Goal: Task Accomplishment & Management: Use online tool/utility

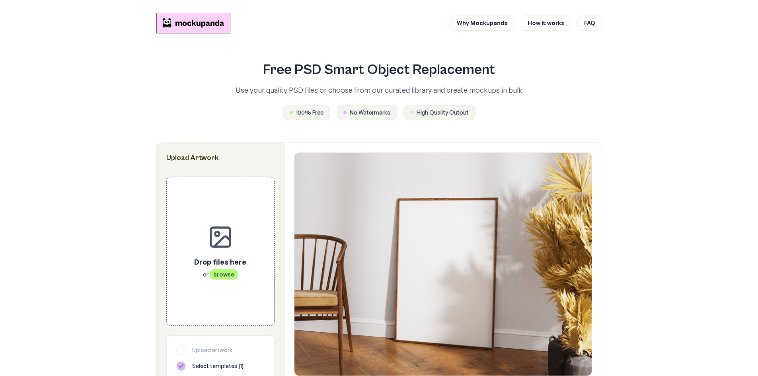
scroll to position [138, 0]
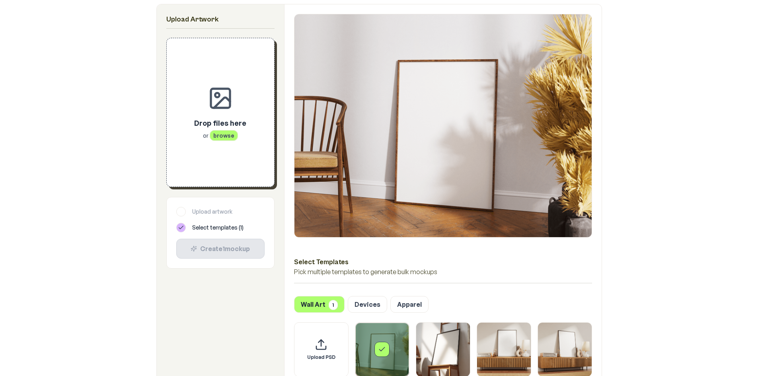
click at [214, 135] on span "browse" at bounding box center [224, 135] width 28 height 11
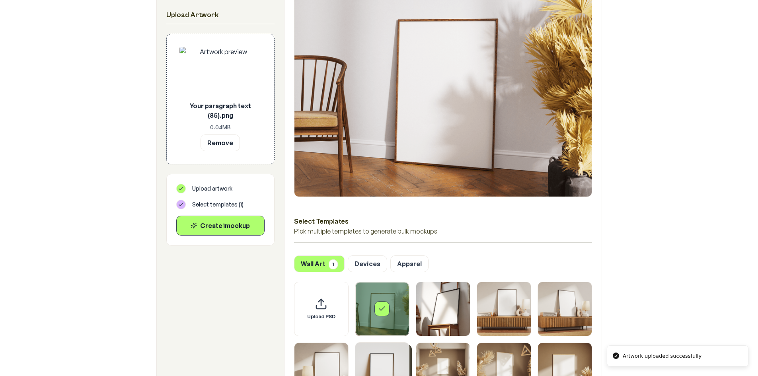
scroll to position [218, 0]
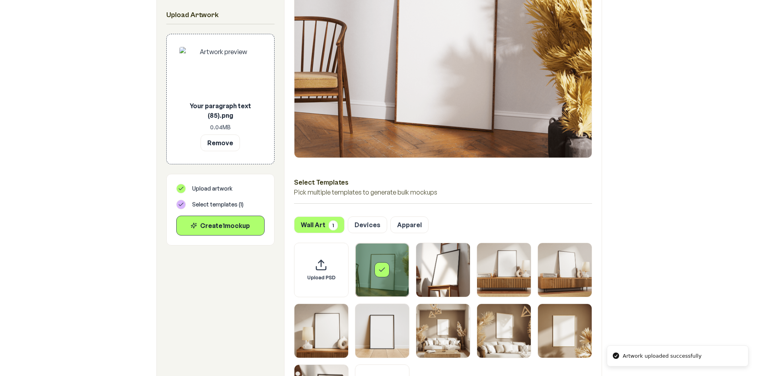
click at [391, 277] on div "Select template Framed Poster" at bounding box center [382, 270] width 54 height 54
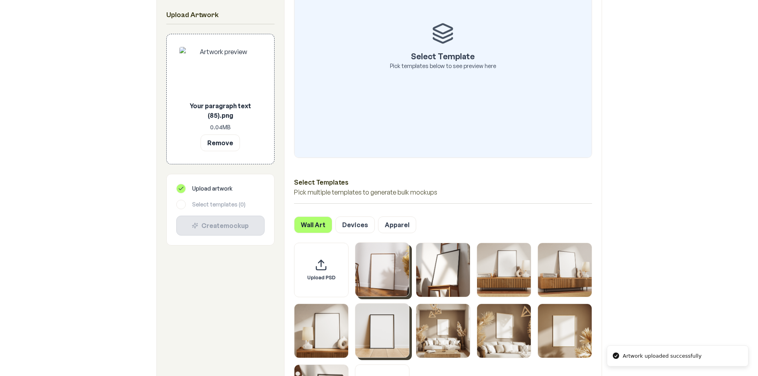
click at [370, 343] on img "Select template Framed Poster 6" at bounding box center [382, 330] width 54 height 54
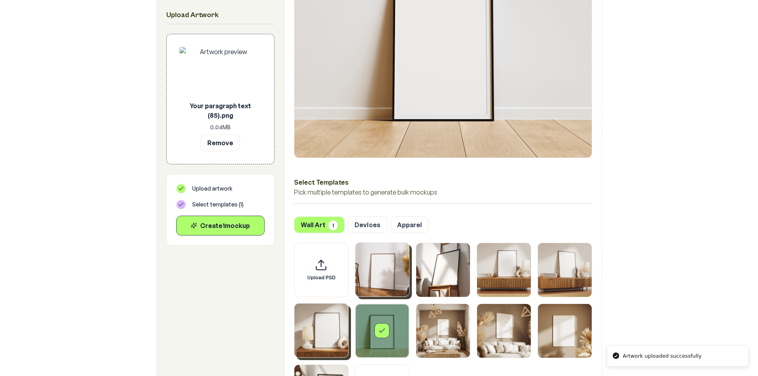
click at [342, 341] on img "Select template Framed Poster 5" at bounding box center [321, 330] width 54 height 54
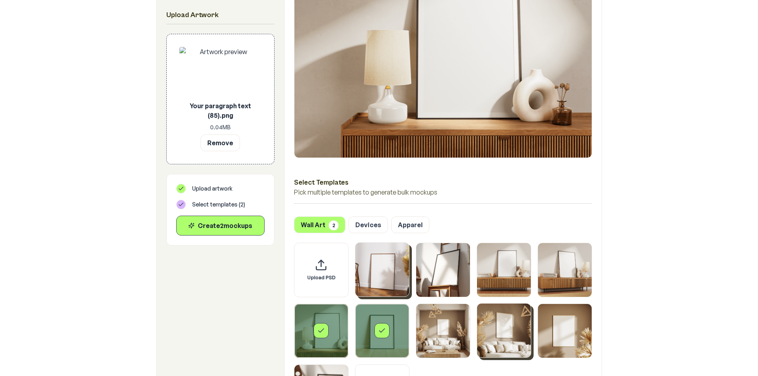
click at [494, 343] on img "Select template Framed Poster 8" at bounding box center [504, 330] width 54 height 54
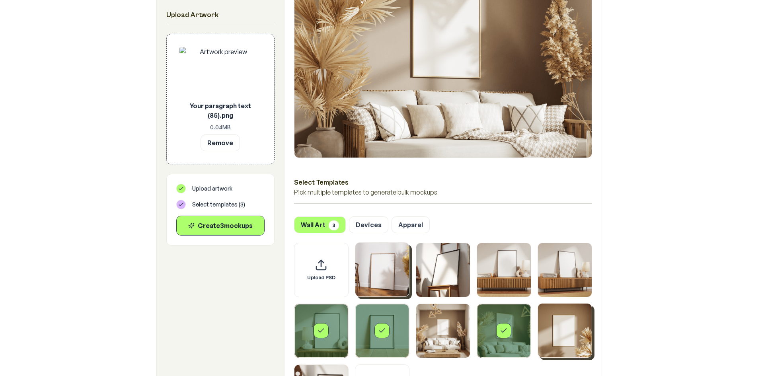
click at [561, 334] on img "Select template Framed Poster 9" at bounding box center [565, 330] width 54 height 54
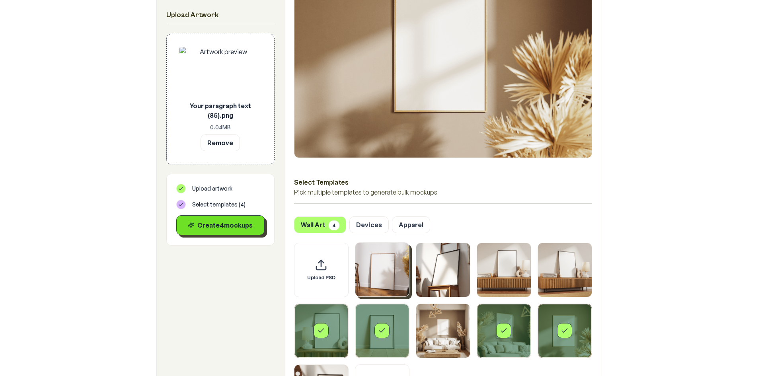
click at [231, 224] on div "Create 4 mockup s" at bounding box center [220, 225] width 75 height 10
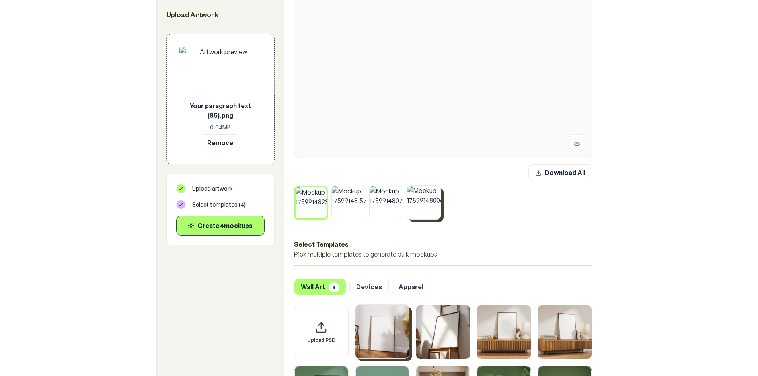
click at [434, 206] on img at bounding box center [424, 203] width 34 height 34
click at [394, 207] on img at bounding box center [387, 203] width 34 height 34
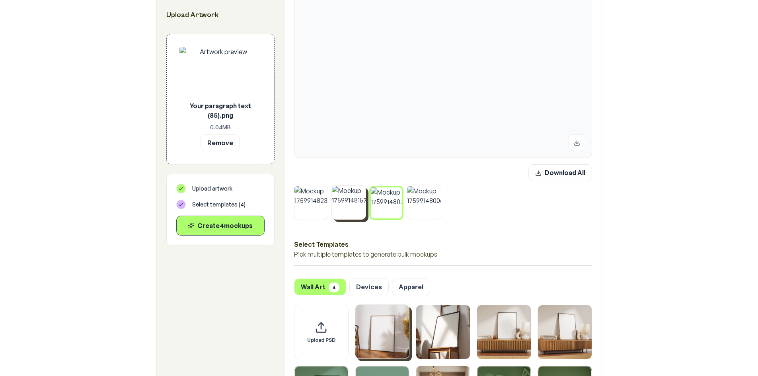
click at [353, 207] on img at bounding box center [349, 203] width 34 height 34
click at [305, 212] on img at bounding box center [311, 203] width 34 height 34
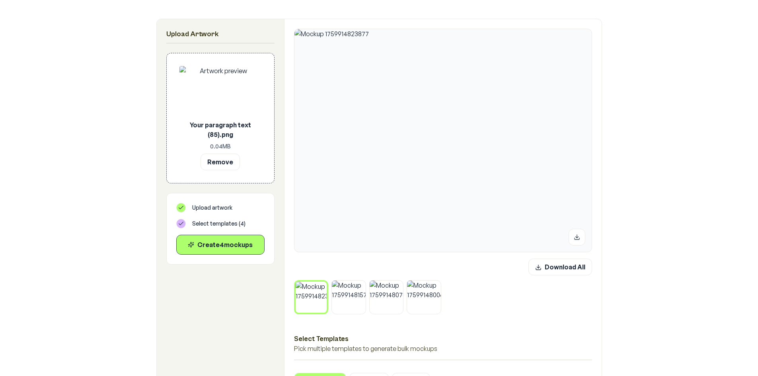
scroll to position [138, 0]
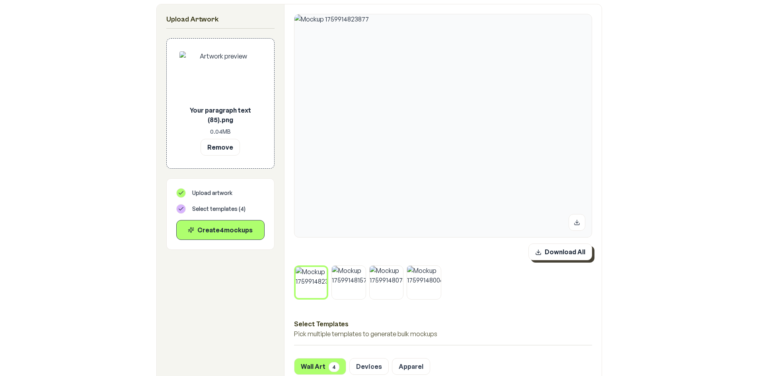
click at [578, 250] on button "Download All" at bounding box center [560, 251] width 64 height 17
click at [220, 150] on button "Remove" at bounding box center [219, 146] width 39 height 17
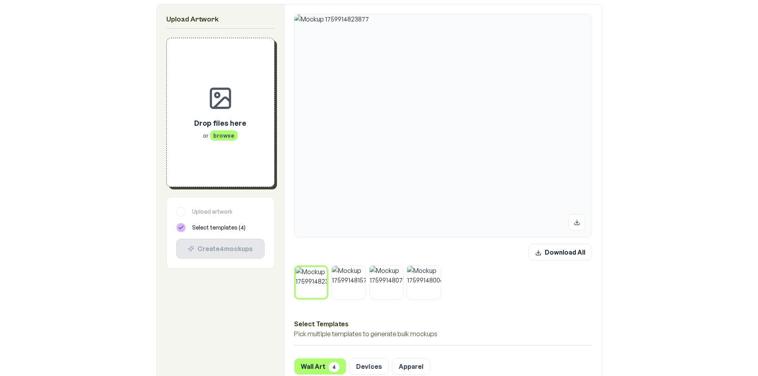
click at [213, 138] on span "browse" at bounding box center [224, 135] width 28 height 11
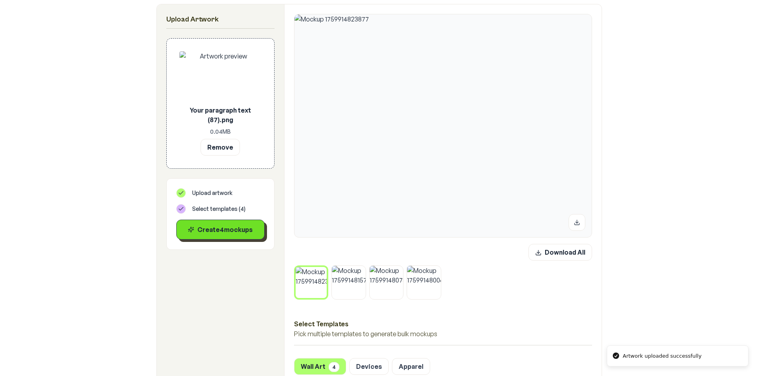
click at [230, 226] on div "Create 4 mockup s" at bounding box center [220, 230] width 75 height 10
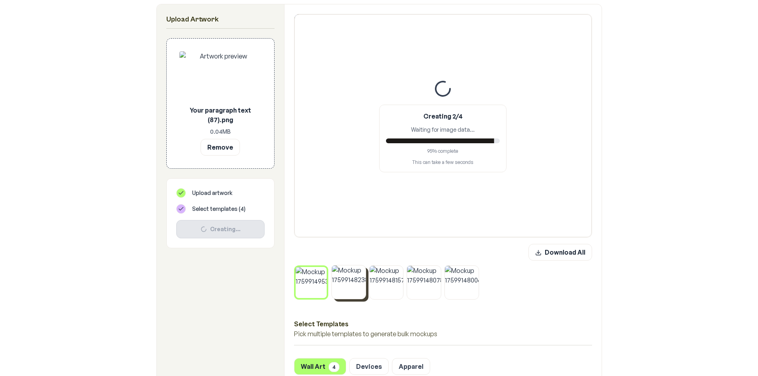
click at [364, 264] on button at bounding box center [363, 267] width 10 height 10
click at [364, 264] on button at bounding box center [363, 268] width 10 height 10
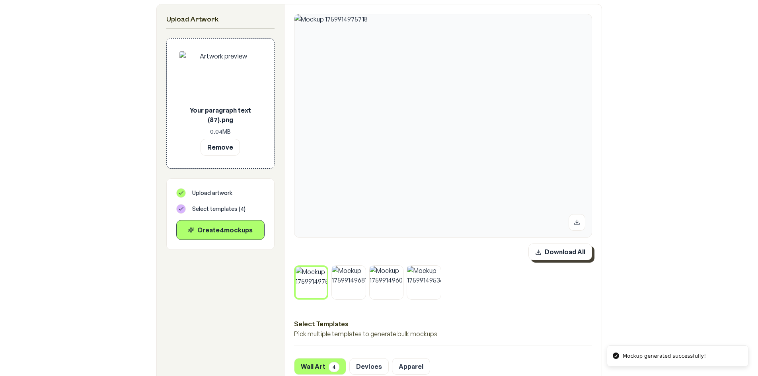
click at [577, 259] on button "Download All" at bounding box center [560, 251] width 64 height 17
click at [329, 270] on button at bounding box center [324, 269] width 10 height 10
click at [358, 270] on button at bounding box center [363, 268] width 10 height 10
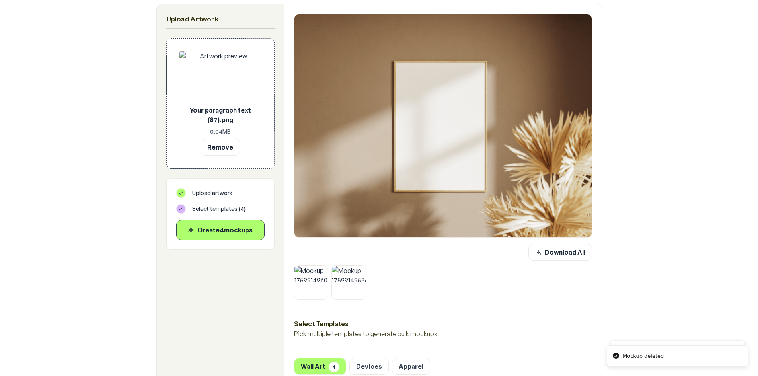
click at [329, 270] on button at bounding box center [326, 268] width 10 height 10
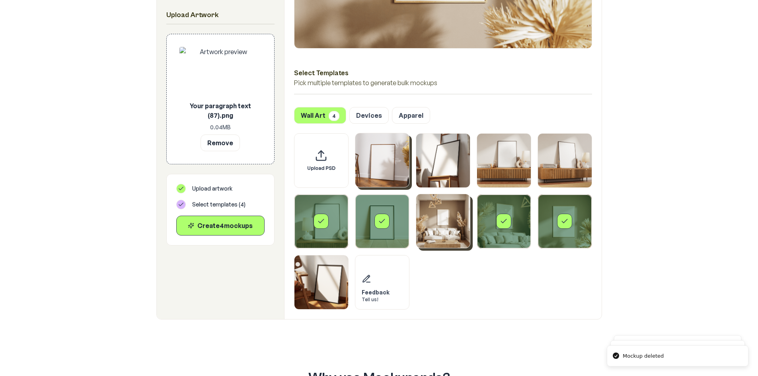
scroll to position [377, 0]
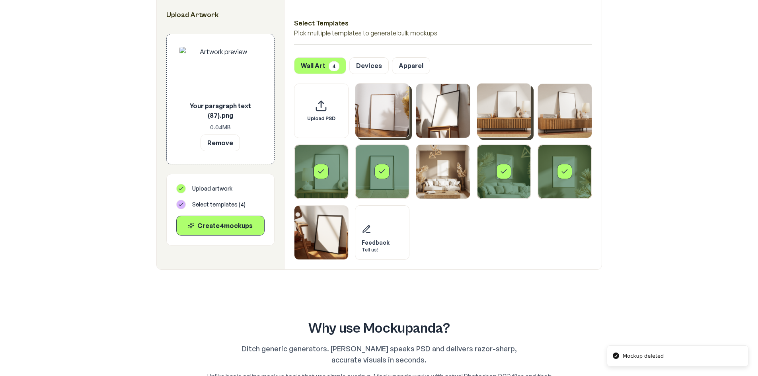
click at [500, 115] on img "Select template Framed Poster 3" at bounding box center [504, 111] width 54 height 54
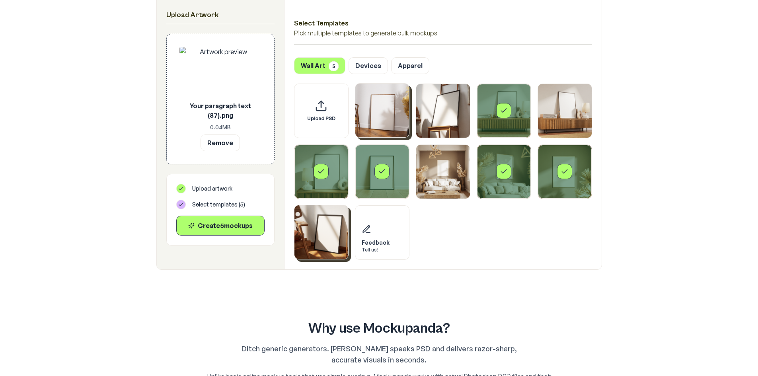
click at [325, 241] on img "Select template Framed Poster 10" at bounding box center [321, 232] width 54 height 54
click at [327, 183] on div "Select template Framed Poster 5" at bounding box center [321, 172] width 54 height 54
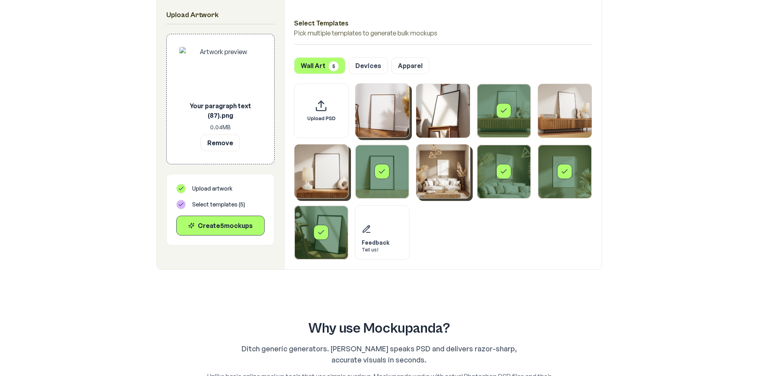
click at [432, 173] on img "Select template Framed Poster 7" at bounding box center [443, 171] width 54 height 54
click at [510, 173] on div "Select template Framed Poster 8" at bounding box center [503, 171] width 15 height 15
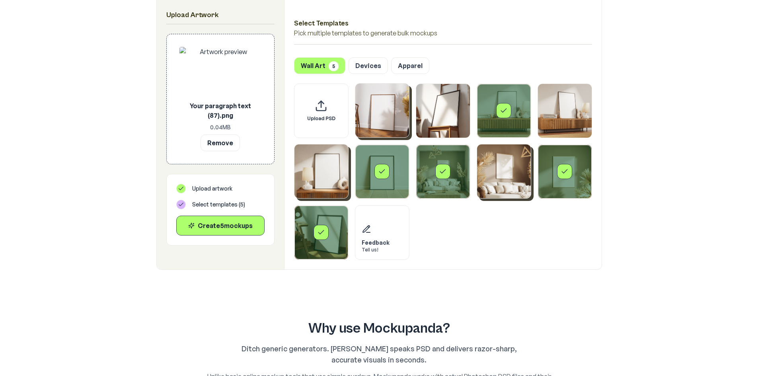
click at [578, 178] on div "Select template Framed Poster 9" at bounding box center [565, 172] width 54 height 54
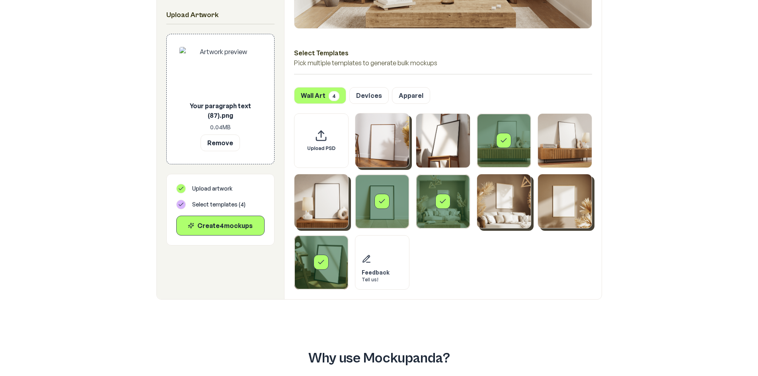
scroll to position [298, 0]
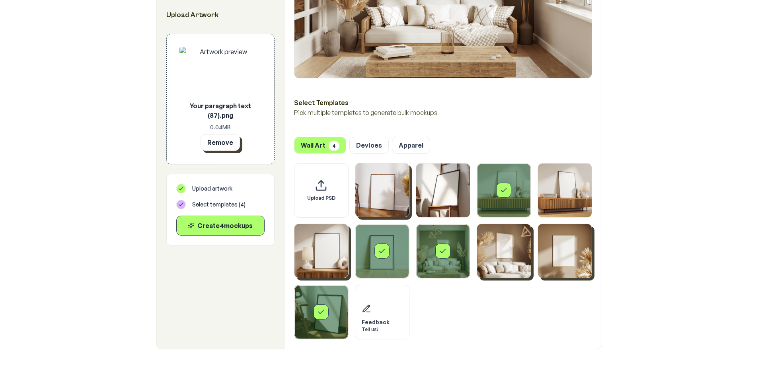
click at [210, 141] on button "Remove" at bounding box center [219, 142] width 39 height 17
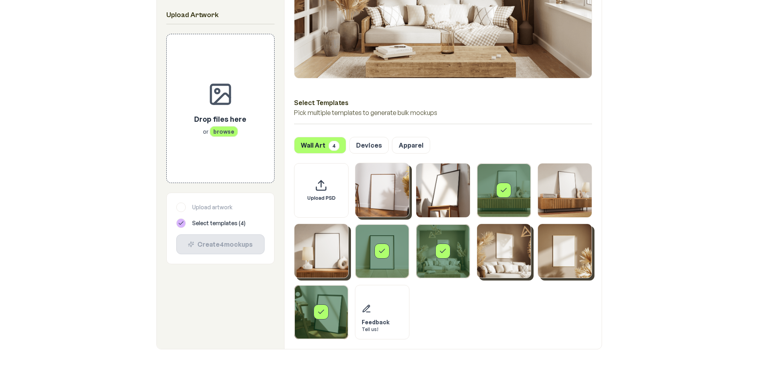
click at [215, 140] on div "Drop files here or browse" at bounding box center [220, 108] width 82 height 123
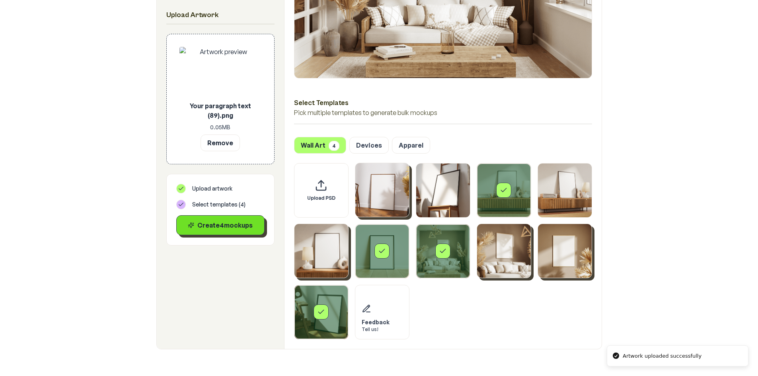
click at [224, 223] on div "Create 4 mockup s" at bounding box center [220, 225] width 75 height 10
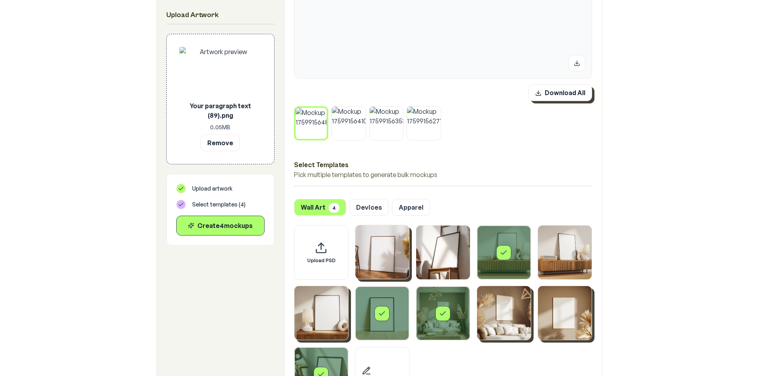
click at [557, 92] on button "Download All" at bounding box center [560, 92] width 64 height 17
click at [225, 139] on button "Remove" at bounding box center [219, 142] width 39 height 17
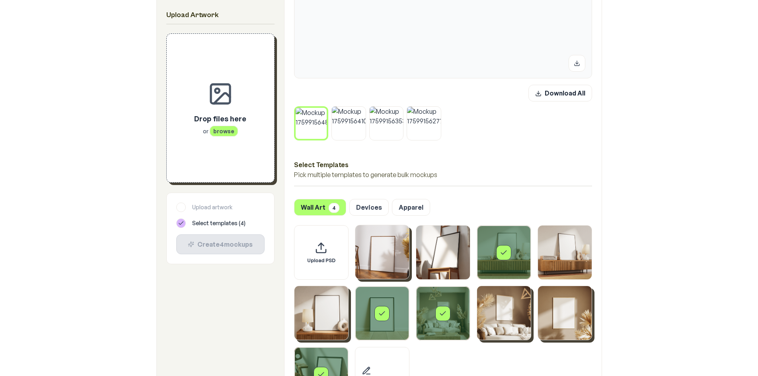
click at [324, 109] on icon at bounding box center [324, 109] width 5 height 5
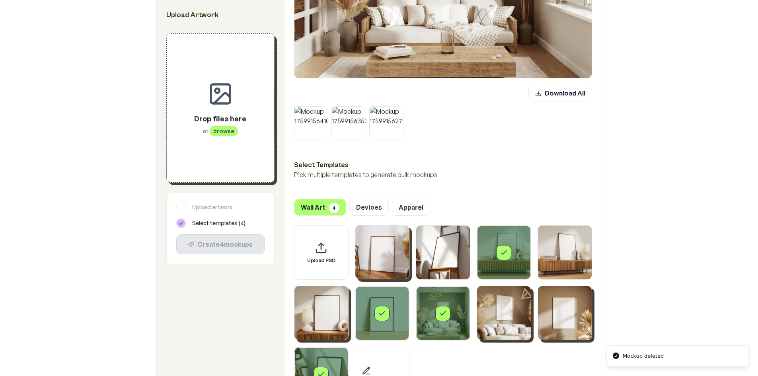
click at [324, 109] on icon at bounding box center [325, 108] width 5 height 5
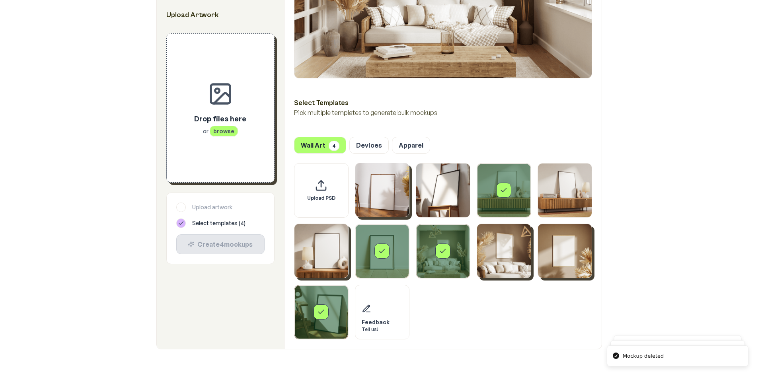
click at [202, 134] on p "or browse" at bounding box center [220, 131] width 52 height 8
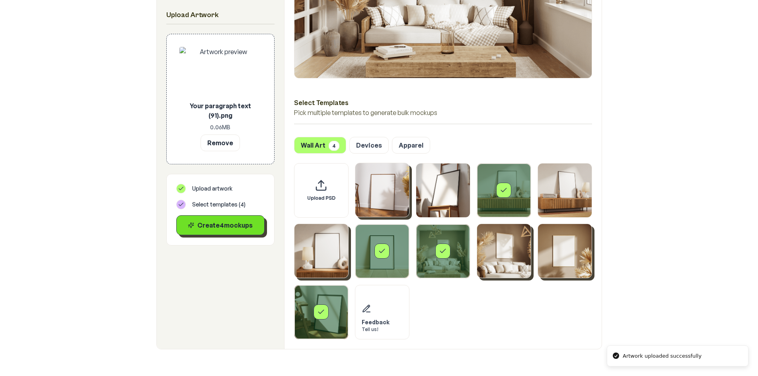
click at [224, 225] on div "Create 4 mockup s" at bounding box center [220, 225] width 75 height 10
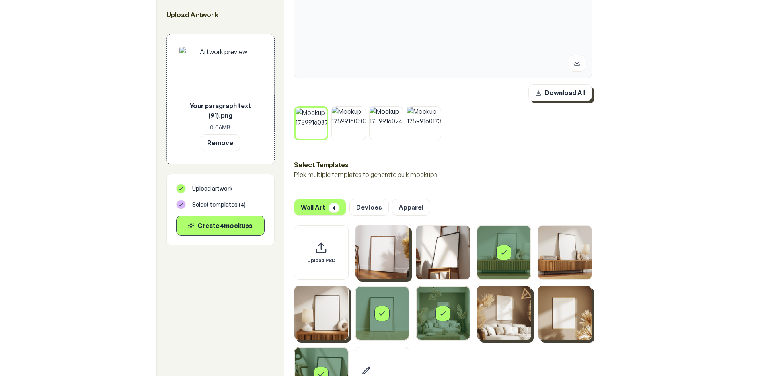
click at [576, 88] on button "Download All" at bounding box center [560, 92] width 64 height 17
